Goal: Find specific page/section: Find specific page/section

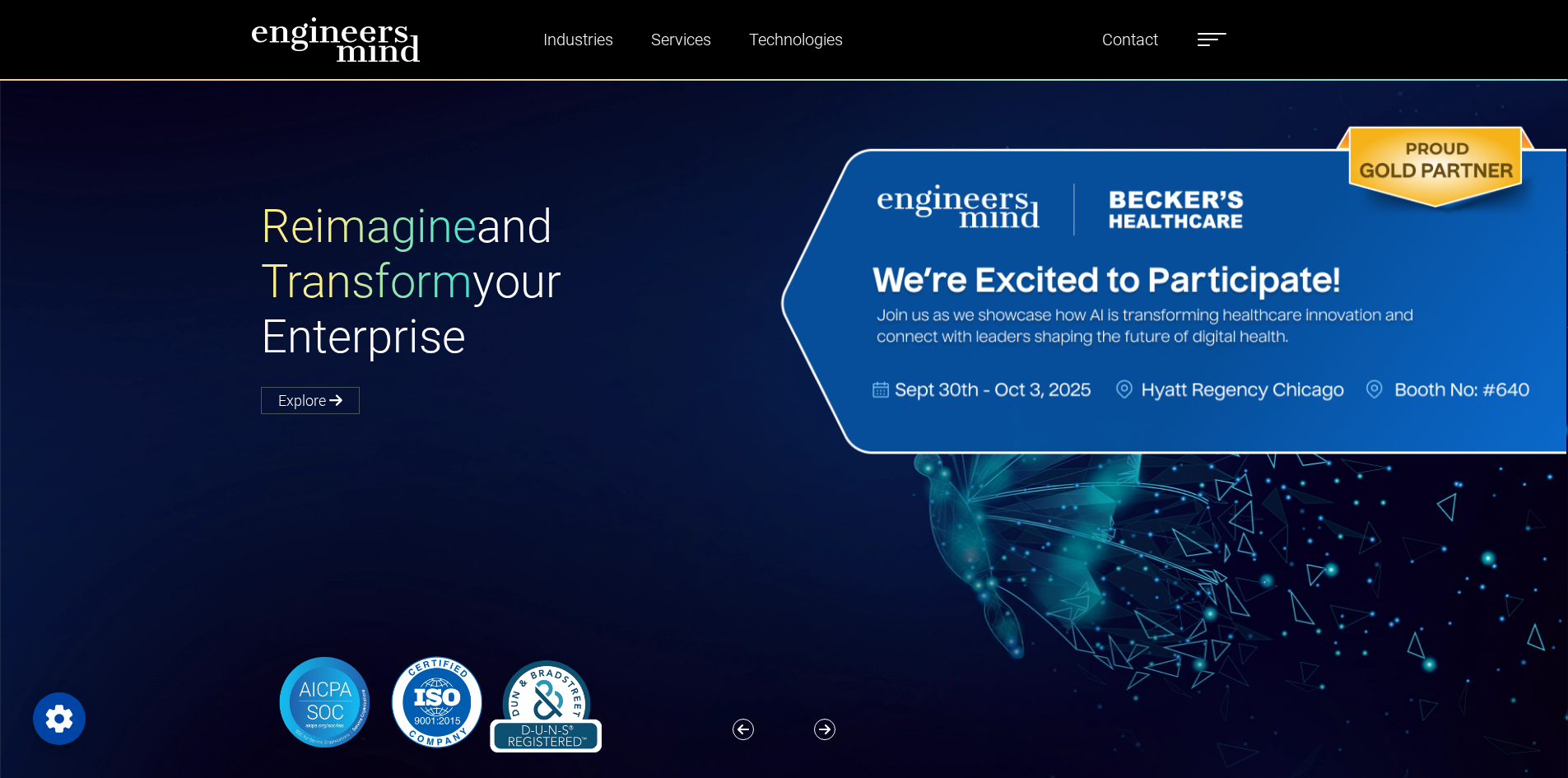
click at [1226, 36] on label at bounding box center [1213, 39] width 29 height 21
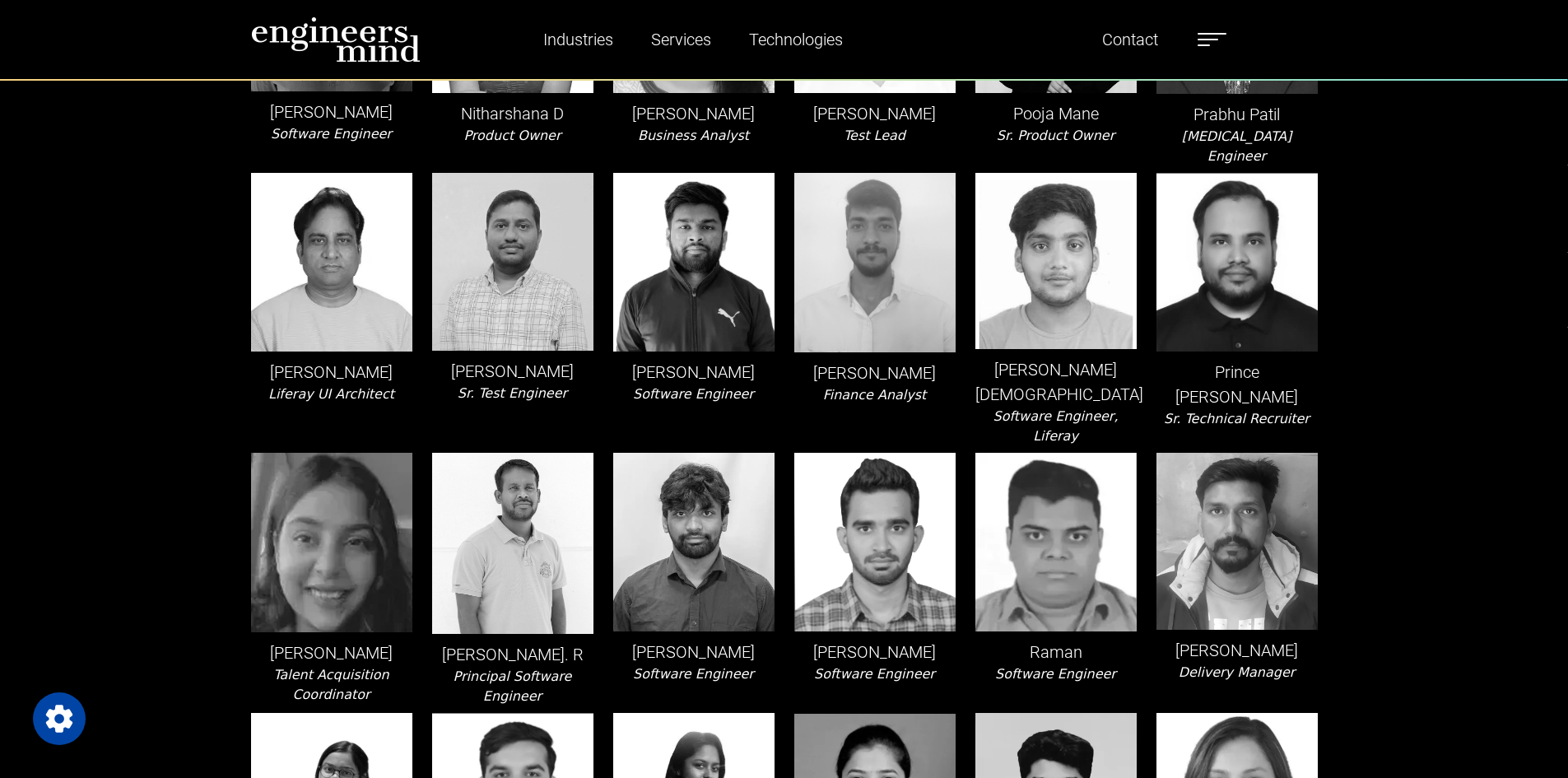
scroll to position [2516, 0]
